Goal: Information Seeking & Learning: Learn about a topic

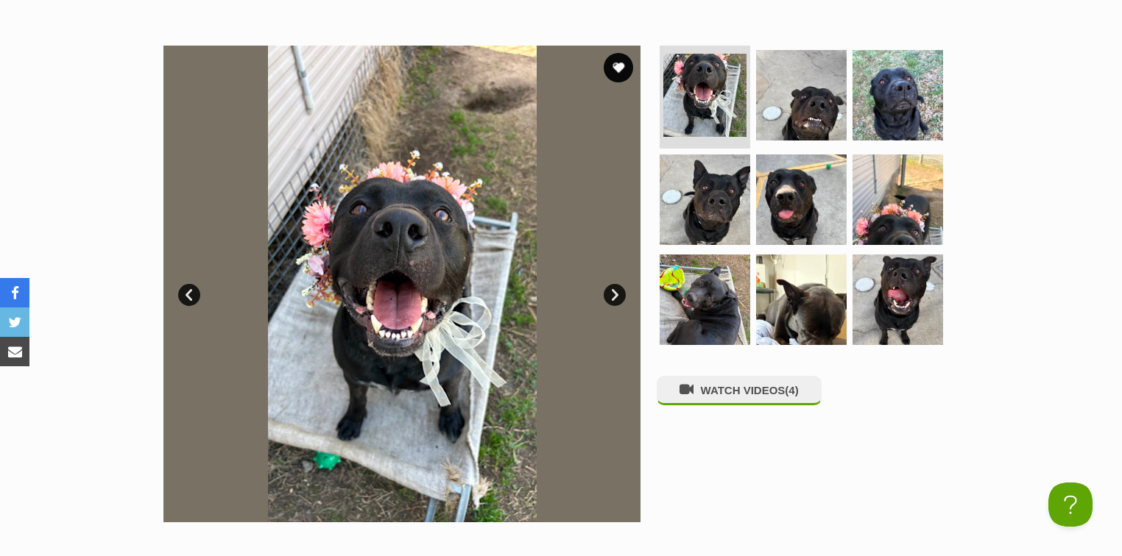
scroll to position [353, 0]
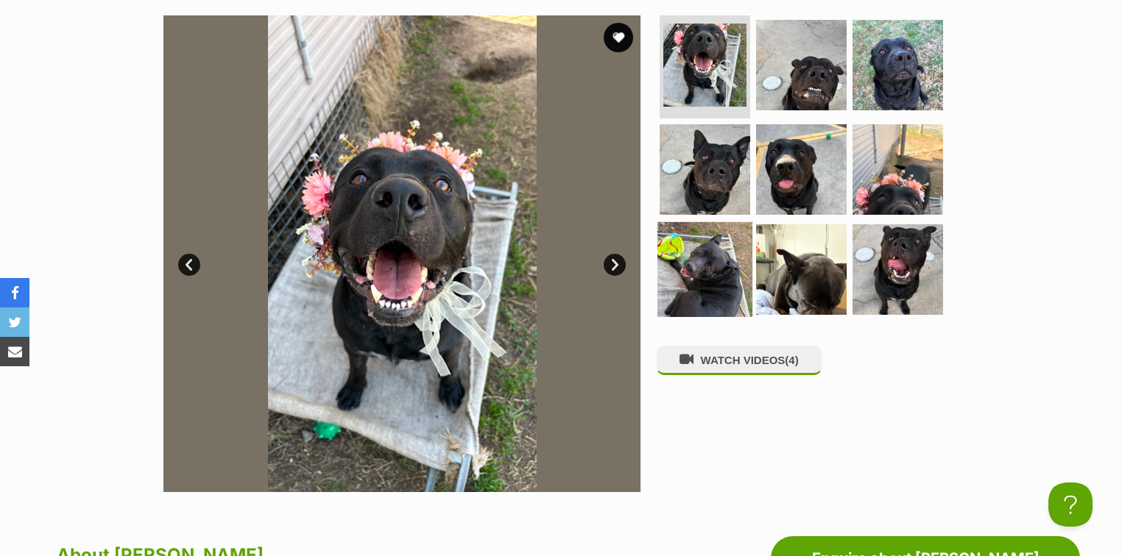
click at [727, 273] on img at bounding box center [704, 269] width 95 height 95
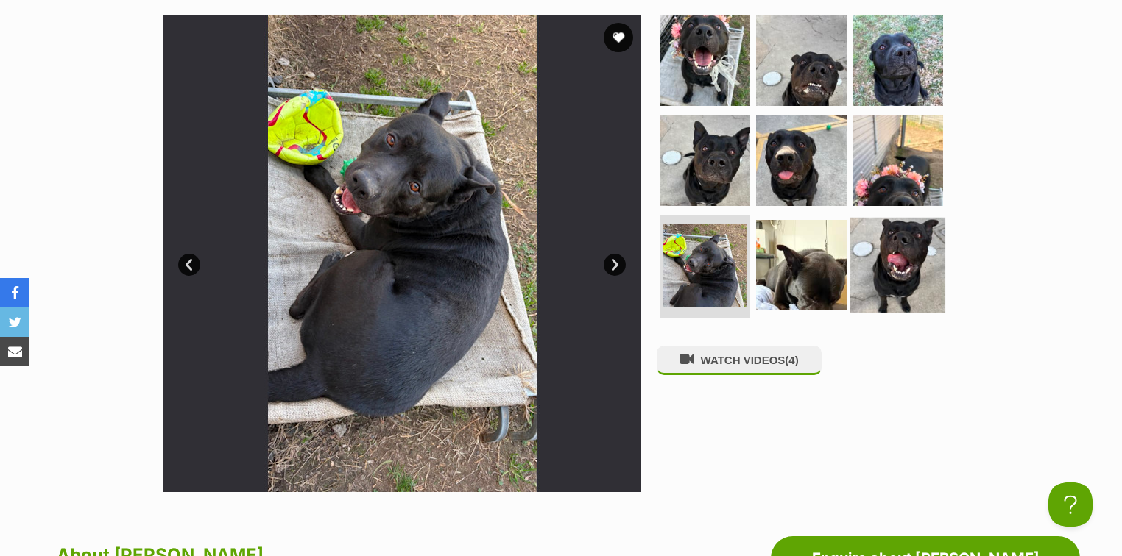
click at [894, 264] on img at bounding box center [897, 264] width 95 height 95
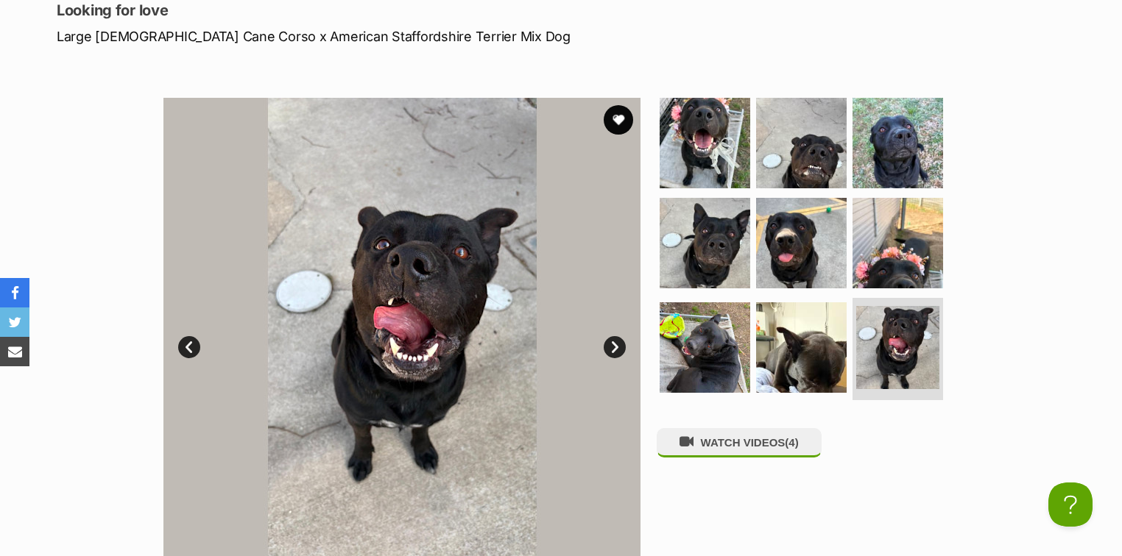
scroll to position [0, 0]
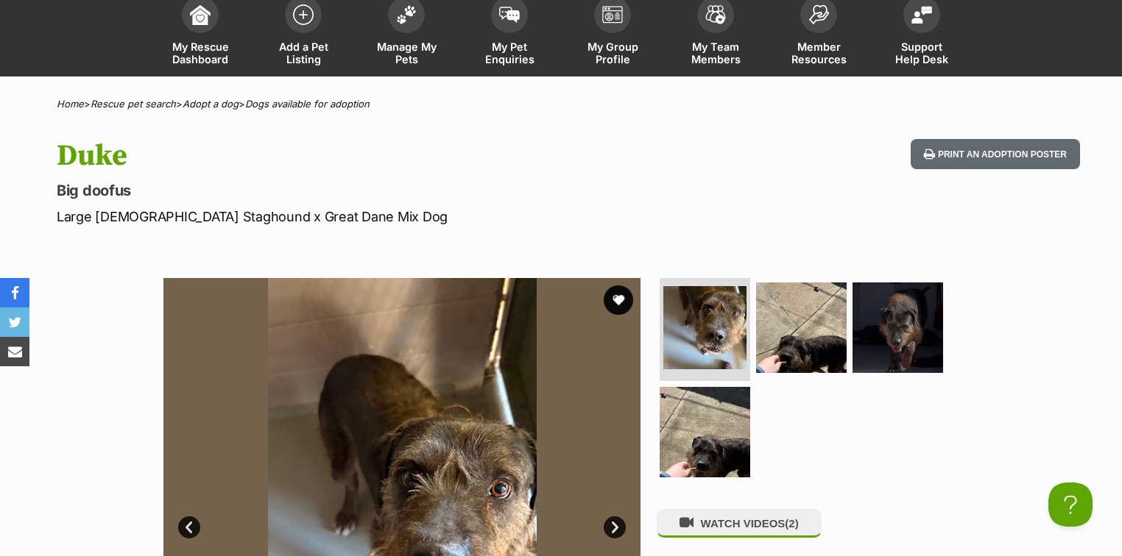
scroll to position [294, 0]
